Goal: Book appointment/travel/reservation

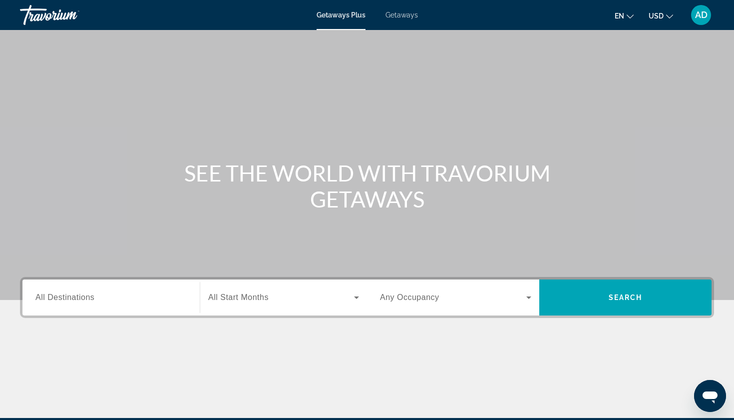
click at [88, 298] on span "All Destinations" at bounding box center [64, 297] width 59 height 8
click at [88, 298] on input "Destination All Destinations" at bounding box center [110, 298] width 151 height 12
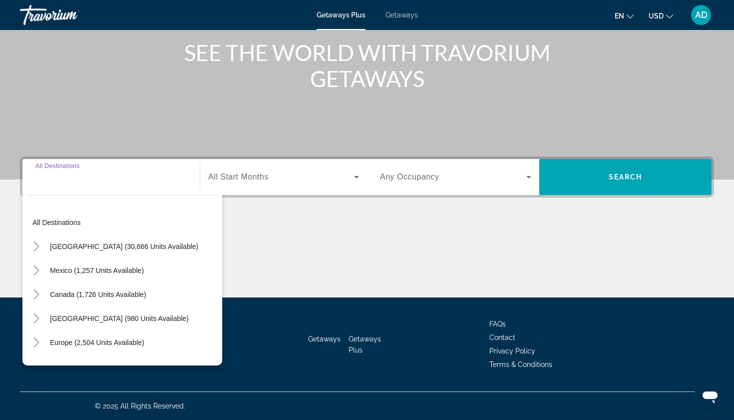
click at [108, 183] on div "Search widget" at bounding box center [110, 177] width 151 height 28
click at [77, 185] on div "Search widget" at bounding box center [110, 177] width 151 height 28
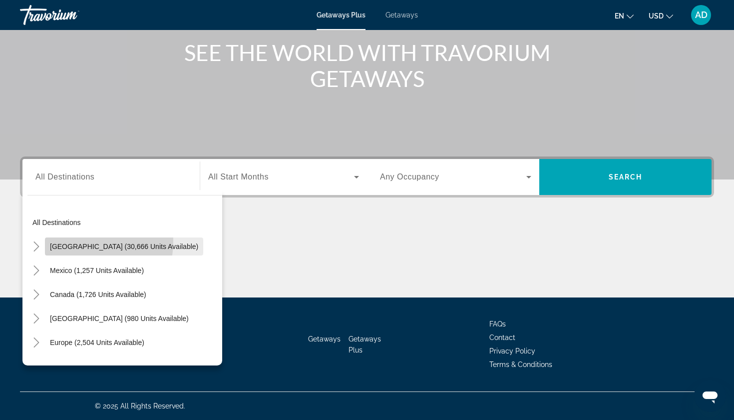
click at [80, 241] on span "Search widget" at bounding box center [124, 246] width 158 height 24
type input "**********"
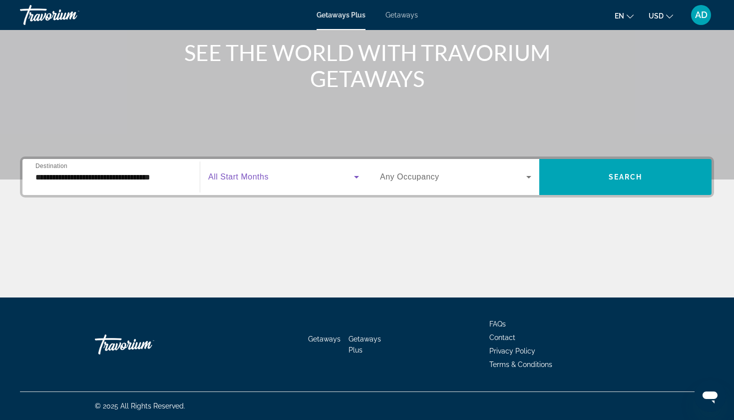
click at [327, 179] on span "Search widget" at bounding box center [281, 177] width 146 height 12
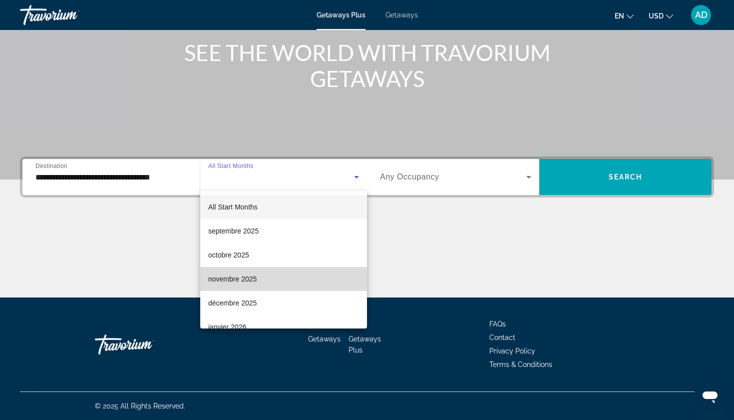
click at [261, 275] on mat-option "novembre 2025" at bounding box center [283, 279] width 167 height 24
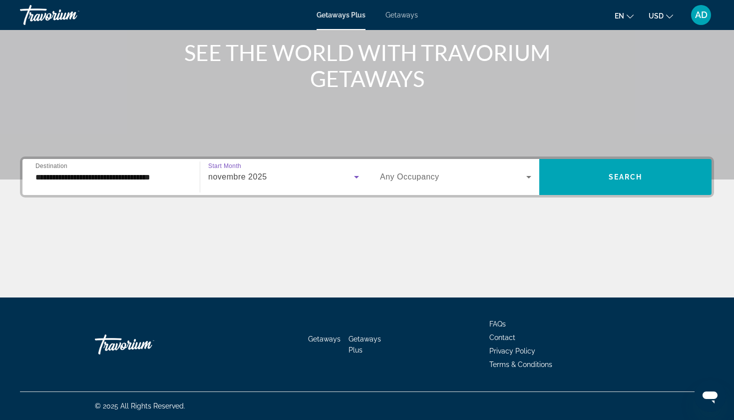
click at [436, 179] on span "Any Occupancy" at bounding box center [409, 176] width 59 height 8
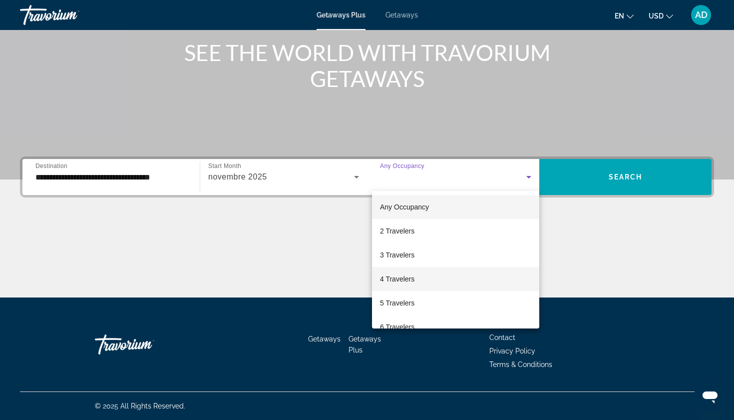
click at [395, 275] on span "4 Travelers" at bounding box center [397, 279] width 34 height 12
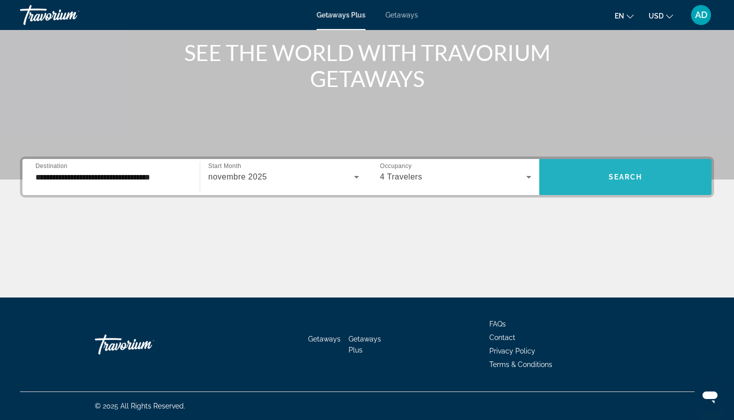
click at [614, 175] on span "Search" at bounding box center [626, 177] width 34 height 8
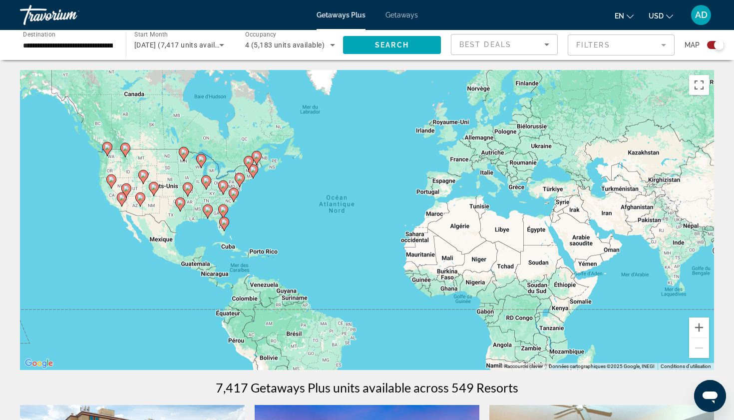
click at [171, 183] on div "Pour activer le glissement avec le clavier, appuyez sur Alt+Entrée. Une fois ce…" at bounding box center [367, 220] width 694 height 300
click at [702, 328] on button "Zoom avant" at bounding box center [699, 327] width 20 height 20
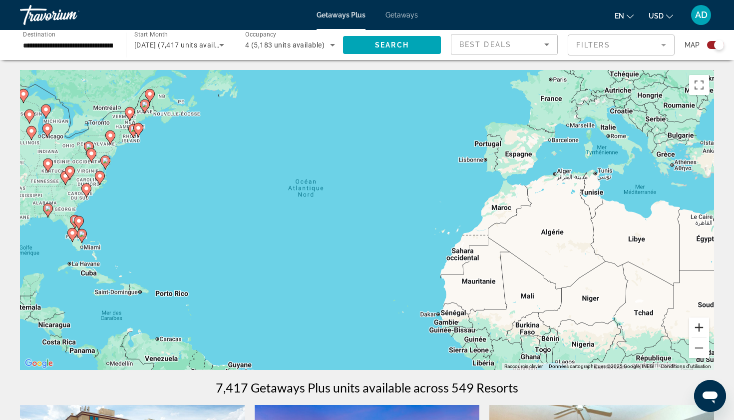
click at [702, 328] on button "Zoom avant" at bounding box center [699, 327] width 20 height 20
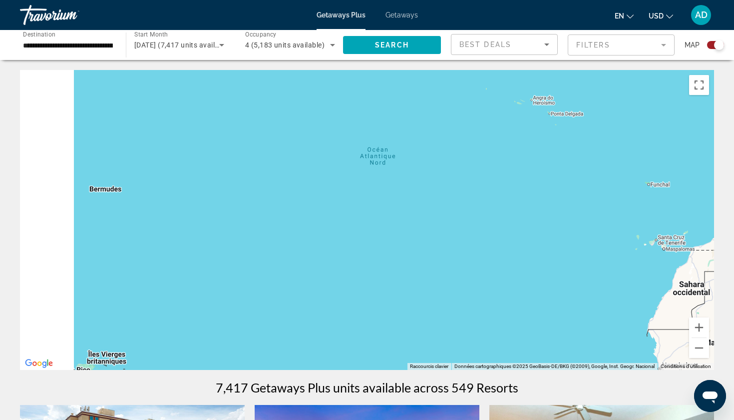
drag, startPoint x: 191, startPoint y: 237, endPoint x: 422, endPoint y: 237, distance: 231.3
click at [419, 237] on div "Pour activer le glissement avec le clavier, appuyez sur Alt+Entrée. Une fois ce…" at bounding box center [367, 220] width 694 height 300
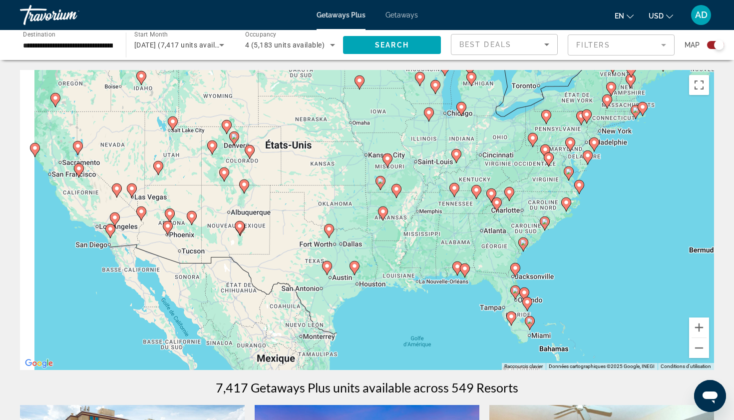
drag, startPoint x: 275, startPoint y: 195, endPoint x: 362, endPoint y: 283, distance: 123.6
click at [362, 283] on div "Pour activer le glissement avec le clavier, appuyez sur Alt+Entrée. Une fois ce…" at bounding box center [367, 220] width 694 height 300
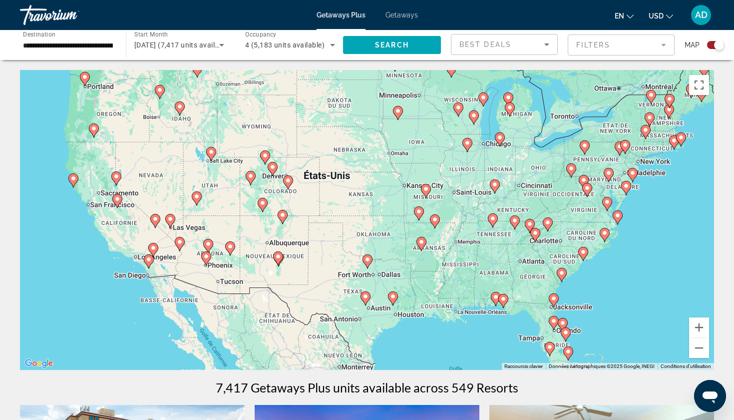
drag, startPoint x: 362, startPoint y: 283, endPoint x: 370, endPoint y: 283, distance: 8.0
click at [370, 283] on div "Pour activer le glissement avec le clavier, appuyez sur Alt+Entrée. Une fois ce…" at bounding box center [367, 220] width 694 height 300
click at [705, 333] on button "Zoom avant" at bounding box center [699, 327] width 20 height 20
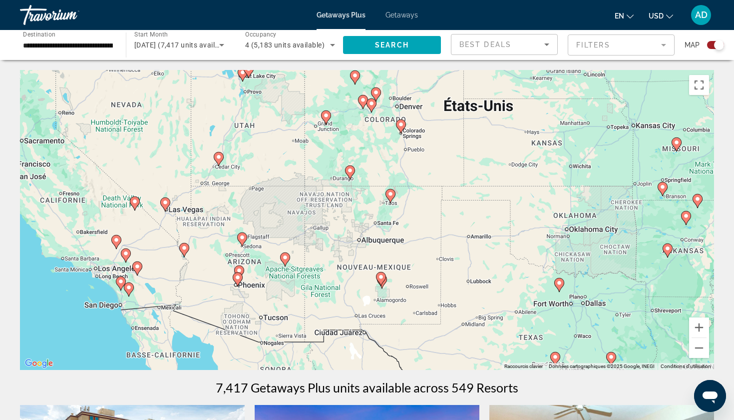
drag, startPoint x: 192, startPoint y: 283, endPoint x: 388, endPoint y: 257, distance: 197.1
click at [388, 257] on div "Pour activer le glissement avec le clavier, appuyez sur Alt+Entrée. Une fois ce…" at bounding box center [367, 220] width 694 height 300
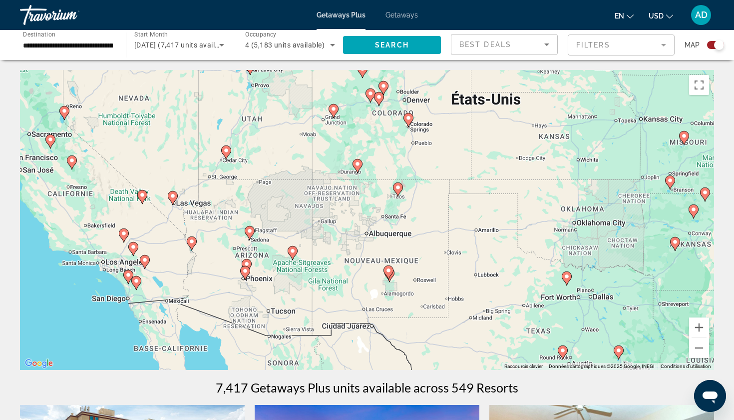
drag, startPoint x: 304, startPoint y: 254, endPoint x: 309, endPoint y: 247, distance: 8.6
click at [309, 247] on div "Pour activer le glissement avec le clavier, appuyez sur Alt+Entrée. Une fois ce…" at bounding box center [367, 220] width 694 height 300
click at [250, 233] on image "Main content" at bounding box center [250, 231] width 6 height 6
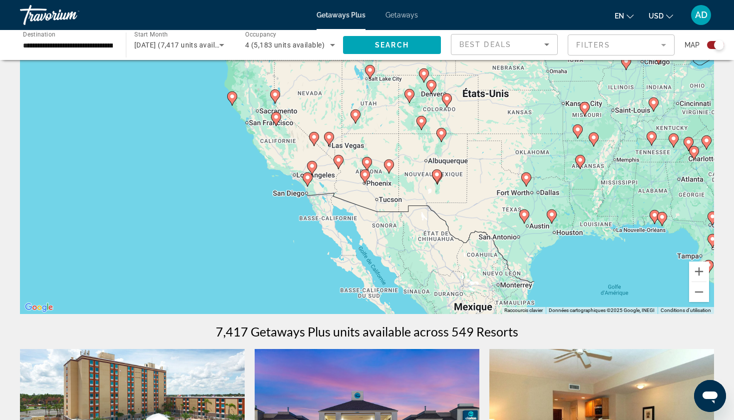
scroll to position [49, 0]
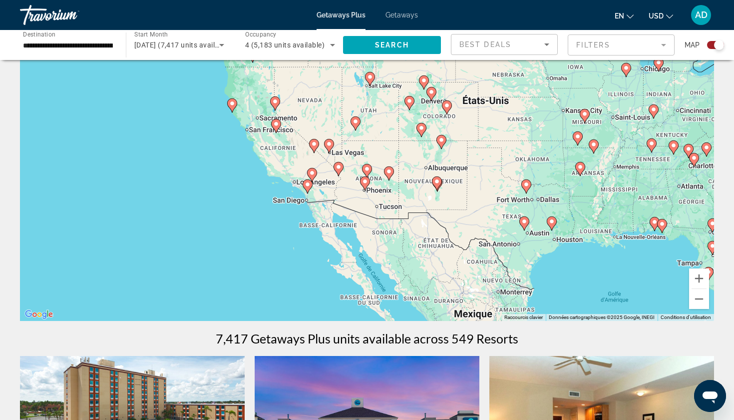
click at [364, 184] on g "Main content" at bounding box center [365, 183] width 10 height 14
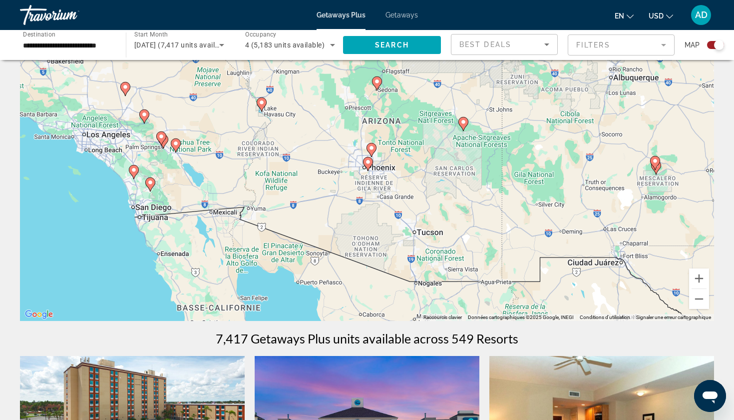
click at [377, 83] on image "Main content" at bounding box center [377, 81] width 6 height 6
type input "**********"
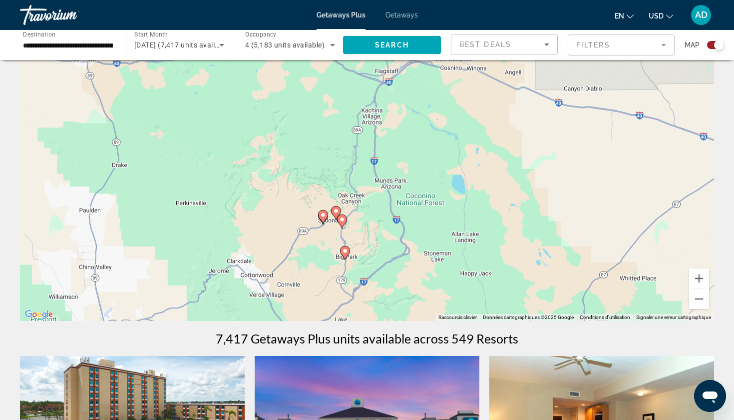
drag, startPoint x: 412, startPoint y: 120, endPoint x: 367, endPoint y: 172, distance: 69.4
click at [367, 173] on div "Pour naviguer, appuyez sur les touches fléchées. Pour activer le glissement ave…" at bounding box center [367, 171] width 694 height 300
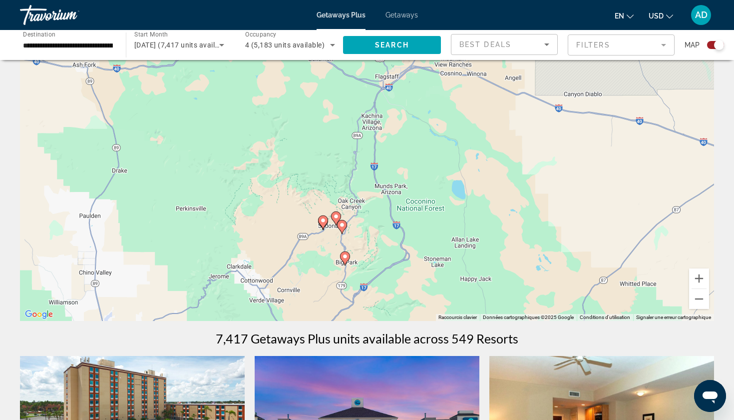
drag, startPoint x: 367, startPoint y: 172, endPoint x: 361, endPoint y: 258, distance: 85.6
click at [361, 258] on div "Pour naviguer, appuyez sur les touches fléchées. Pour activer le glissement ave…" at bounding box center [367, 171] width 694 height 300
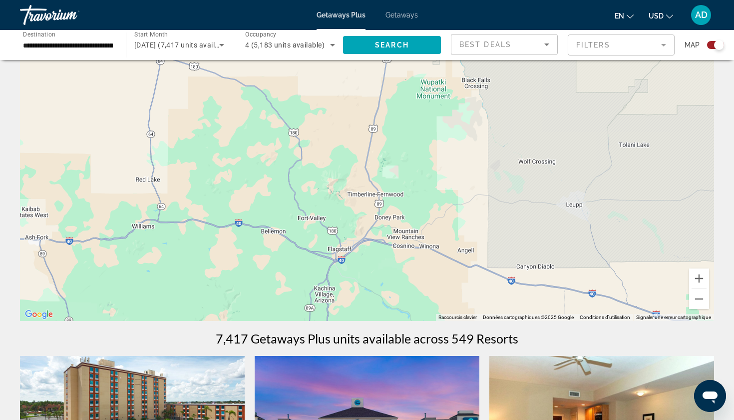
drag, startPoint x: 390, startPoint y: 187, endPoint x: 347, endPoint y: 219, distance: 54.2
click at [347, 219] on div "Pour naviguer, appuyez sur les touches fléchées. Pour activer le glissement ave…" at bounding box center [367, 171] width 694 height 300
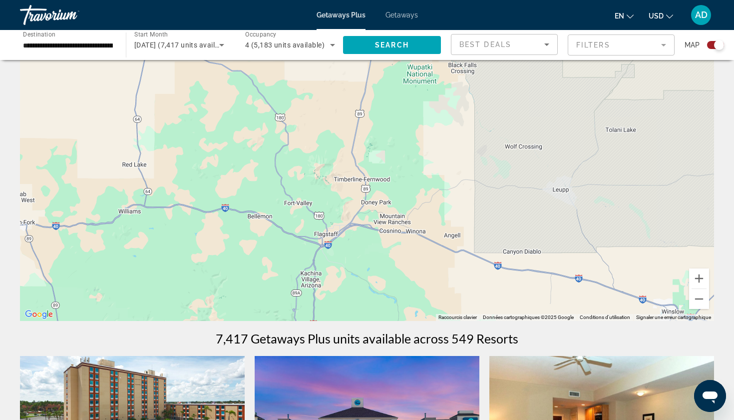
drag, startPoint x: 347, startPoint y: 219, endPoint x: 357, endPoint y: 213, distance: 12.1
click at [353, 214] on div "Pour naviguer, appuyez sur les touches fléchées. Pour activer le glissement ave…" at bounding box center [367, 171] width 694 height 300
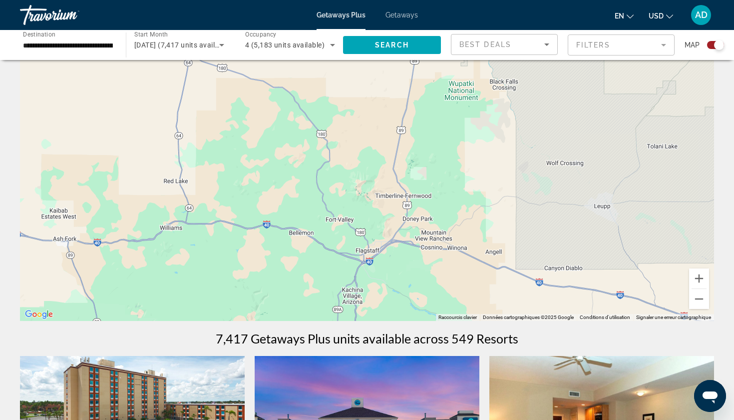
drag, startPoint x: 267, startPoint y: 201, endPoint x: 307, endPoint y: 232, distance: 50.5
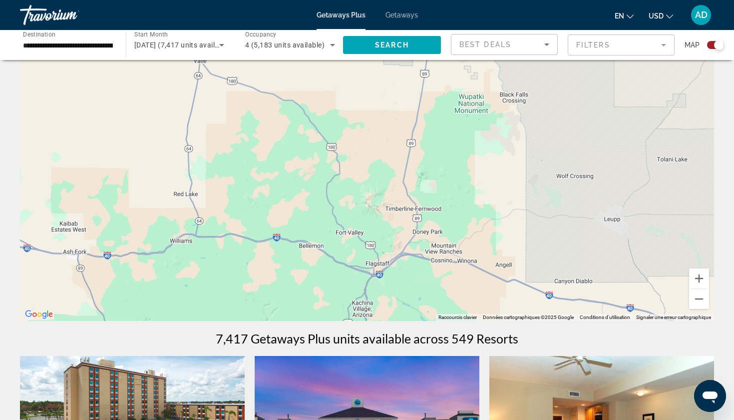
click at [307, 232] on div "Pour naviguer, appuyez sur les touches fléchées. Pour activer le glissement ave…" at bounding box center [367, 171] width 694 height 300
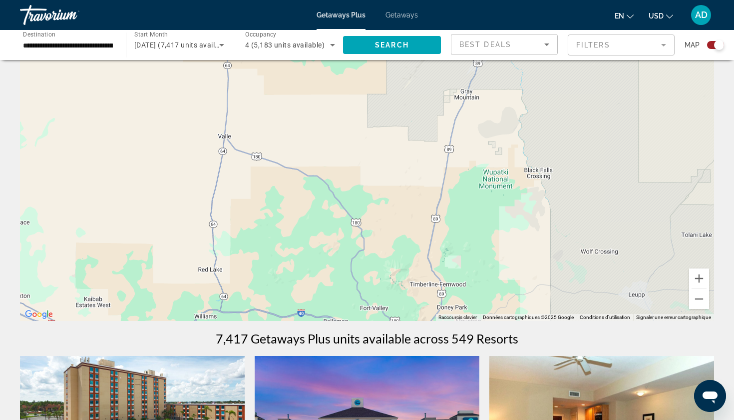
drag, startPoint x: 268, startPoint y: 187, endPoint x: 287, endPoint y: 259, distance: 73.9
click at [288, 259] on div "Pour naviguer, appuyez sur les touches fléchées." at bounding box center [367, 171] width 694 height 300
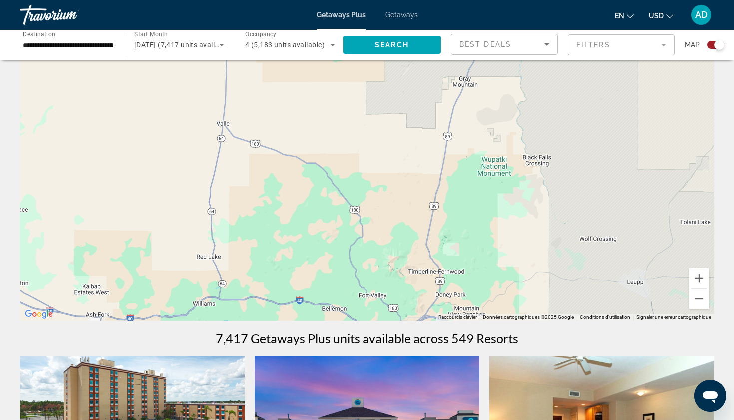
drag, startPoint x: 287, startPoint y: 259, endPoint x: 319, endPoint y: 83, distance: 178.2
click at [319, 85] on div "Pour naviguer, appuyez sur les touches fléchées." at bounding box center [367, 171] width 694 height 300
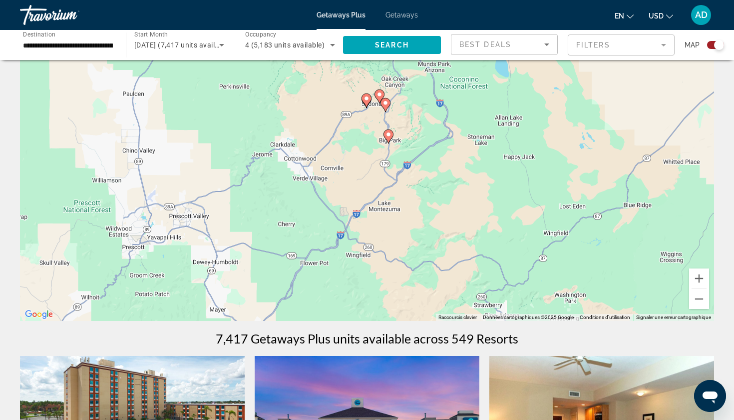
drag, startPoint x: 324, startPoint y: 127, endPoint x: 232, endPoint y: 172, distance: 102.3
click at [233, 172] on div "Pour naviguer, appuyez sur les touches fléchées. Pour activer le glissement ave…" at bounding box center [367, 171] width 694 height 300
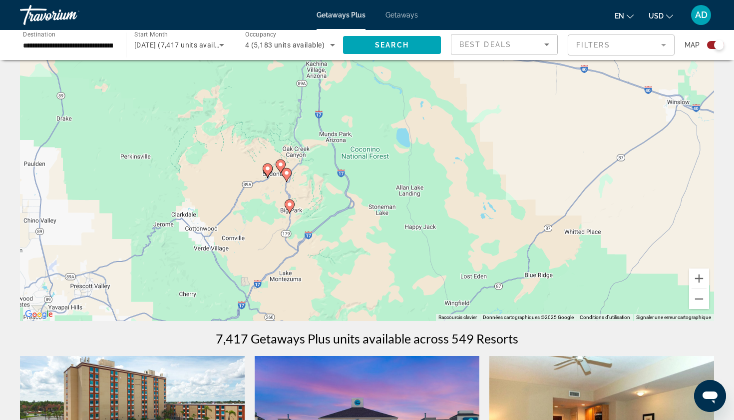
click at [268, 172] on icon "Main content" at bounding box center [267, 170] width 9 height 13
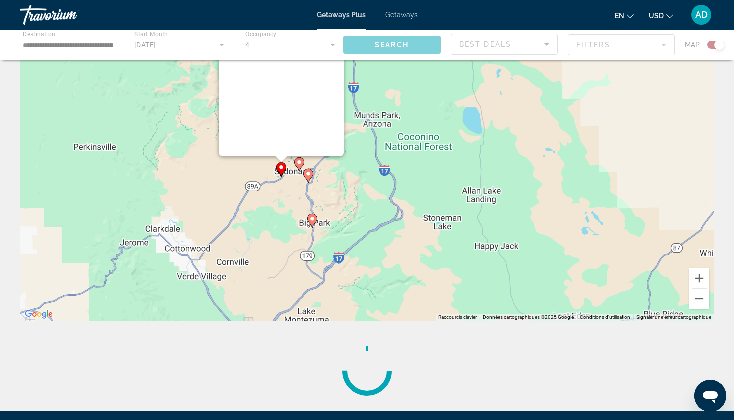
scroll to position [0, 0]
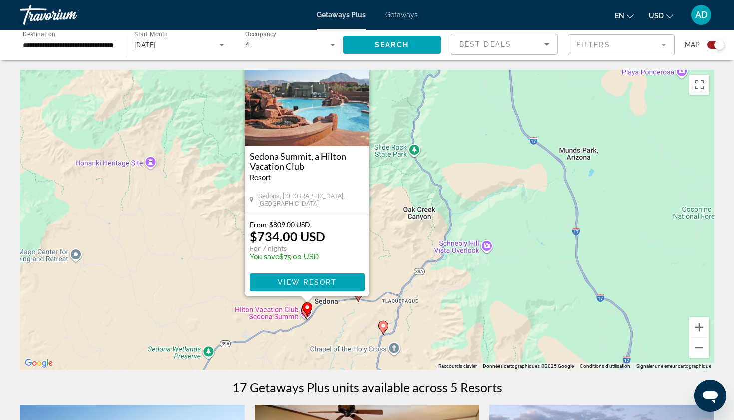
drag, startPoint x: 417, startPoint y: 352, endPoint x: 354, endPoint y: 314, distance: 73.1
click at [354, 314] on div "Pour activer le glissement avec le clavier, appuyez sur Alt+Entrée. Une fois ce…" at bounding box center [367, 220] width 694 height 300
click at [385, 327] on image "Main content" at bounding box center [383, 325] width 6 height 6
